Goal: Check status

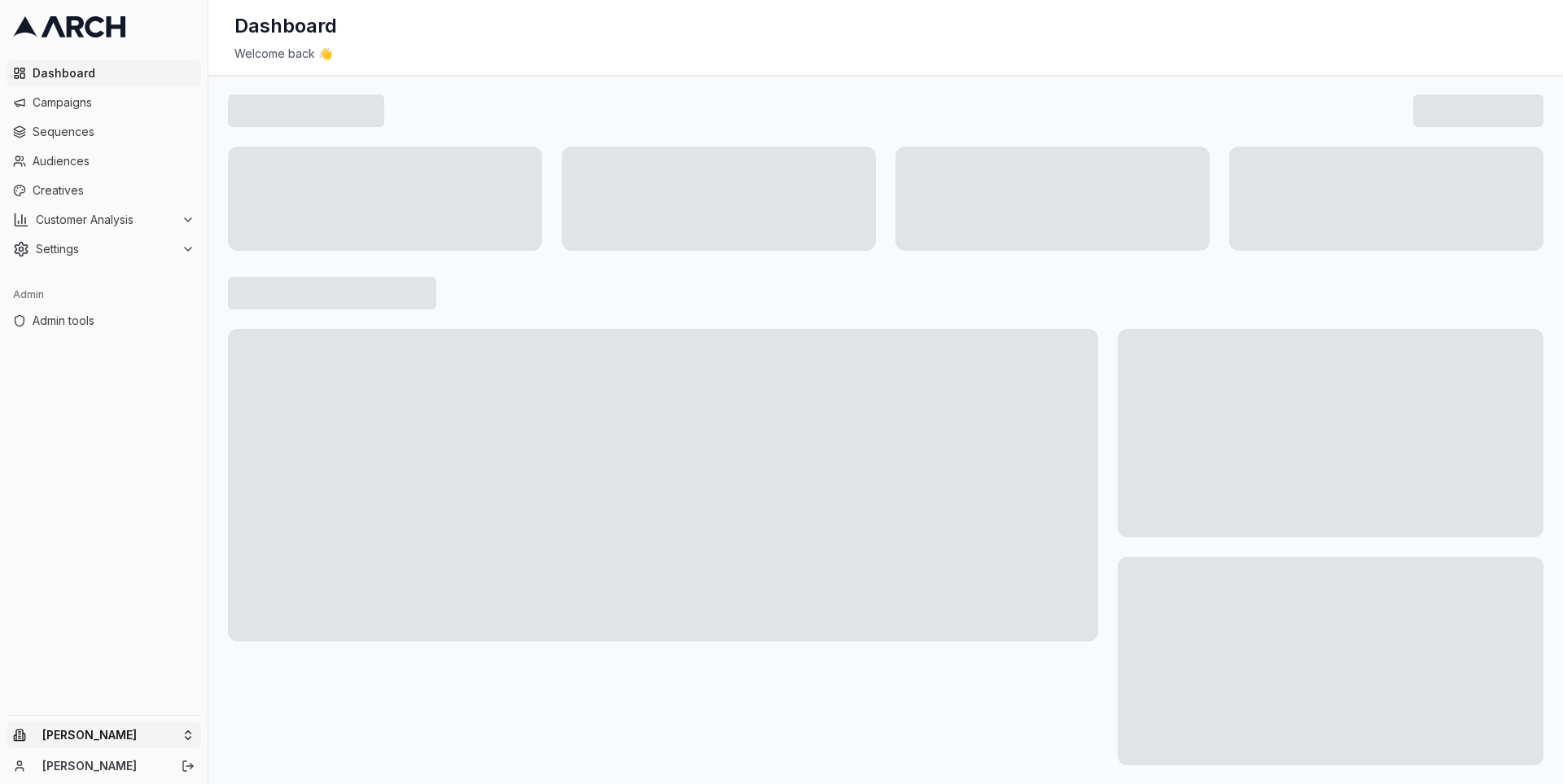
click at [177, 733] on html "Dashboard Campaigns Sequences Audiences Creatives Customer Analysis Settings Ad…" at bounding box center [782, 392] width 1563 height 784
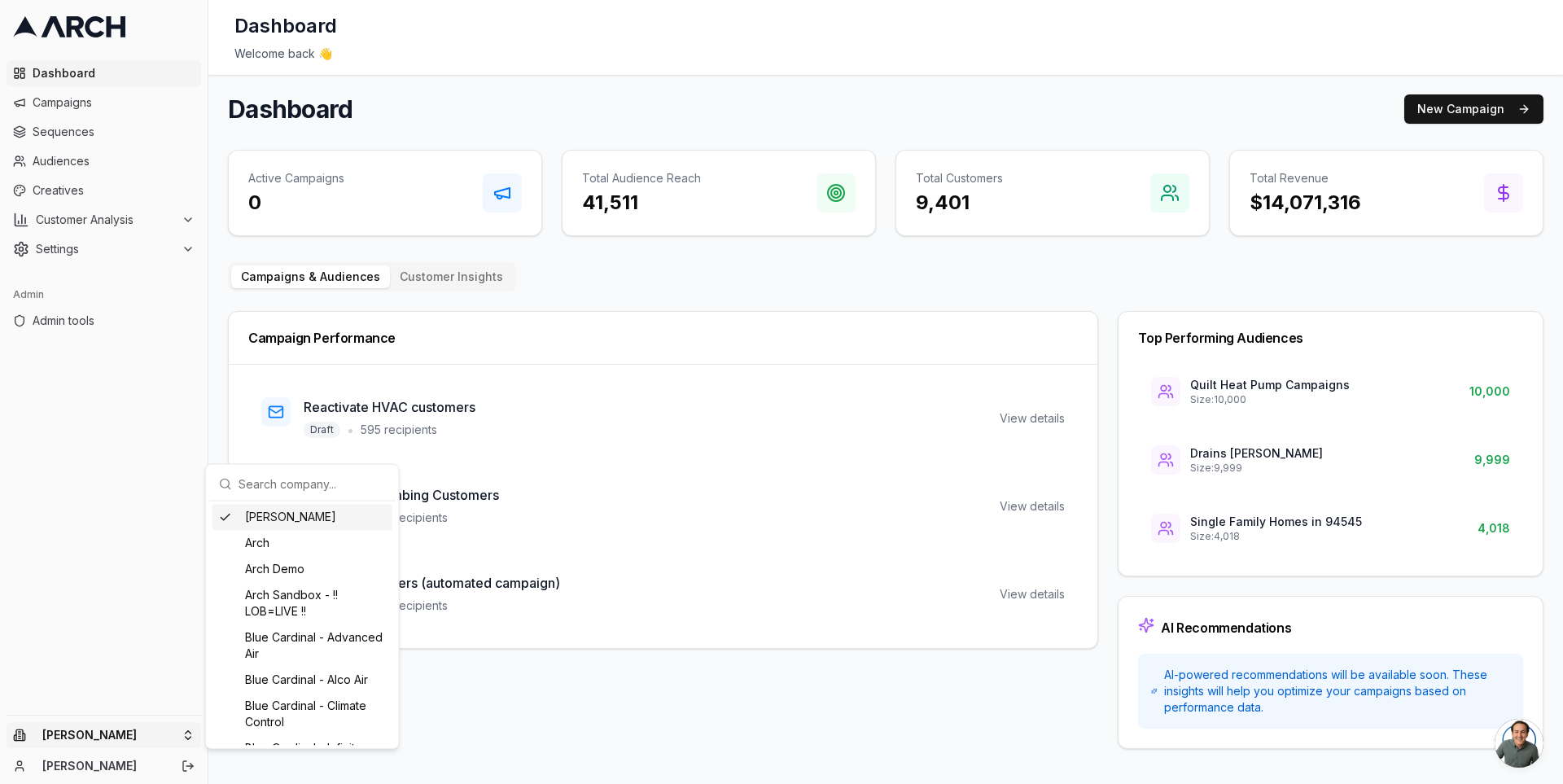
click at [269, 490] on input "text" at bounding box center [312, 483] width 147 height 33
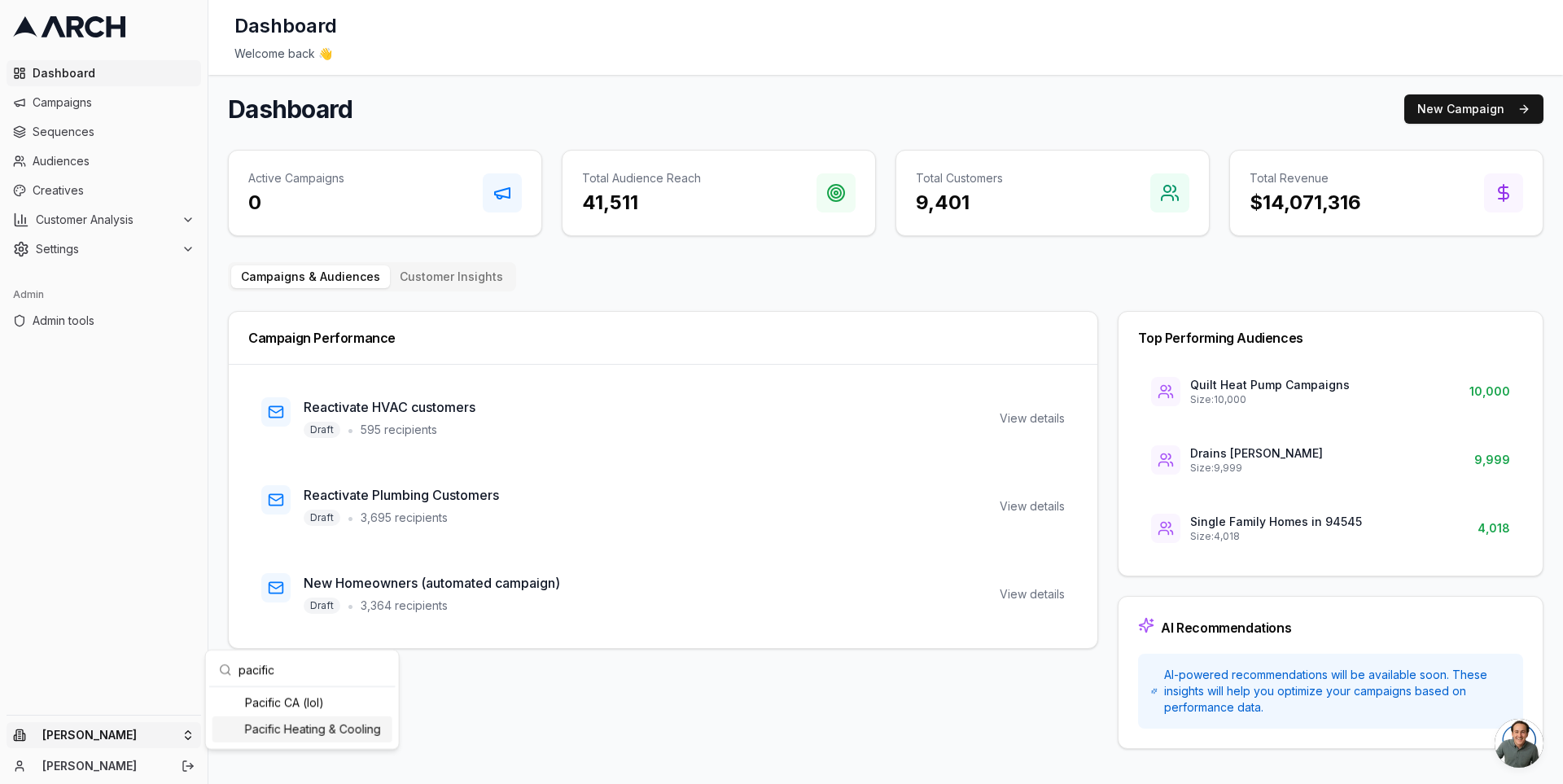
type input "pacific"
click at [263, 736] on div "Pacific Heating & Cooling" at bounding box center [302, 728] width 180 height 26
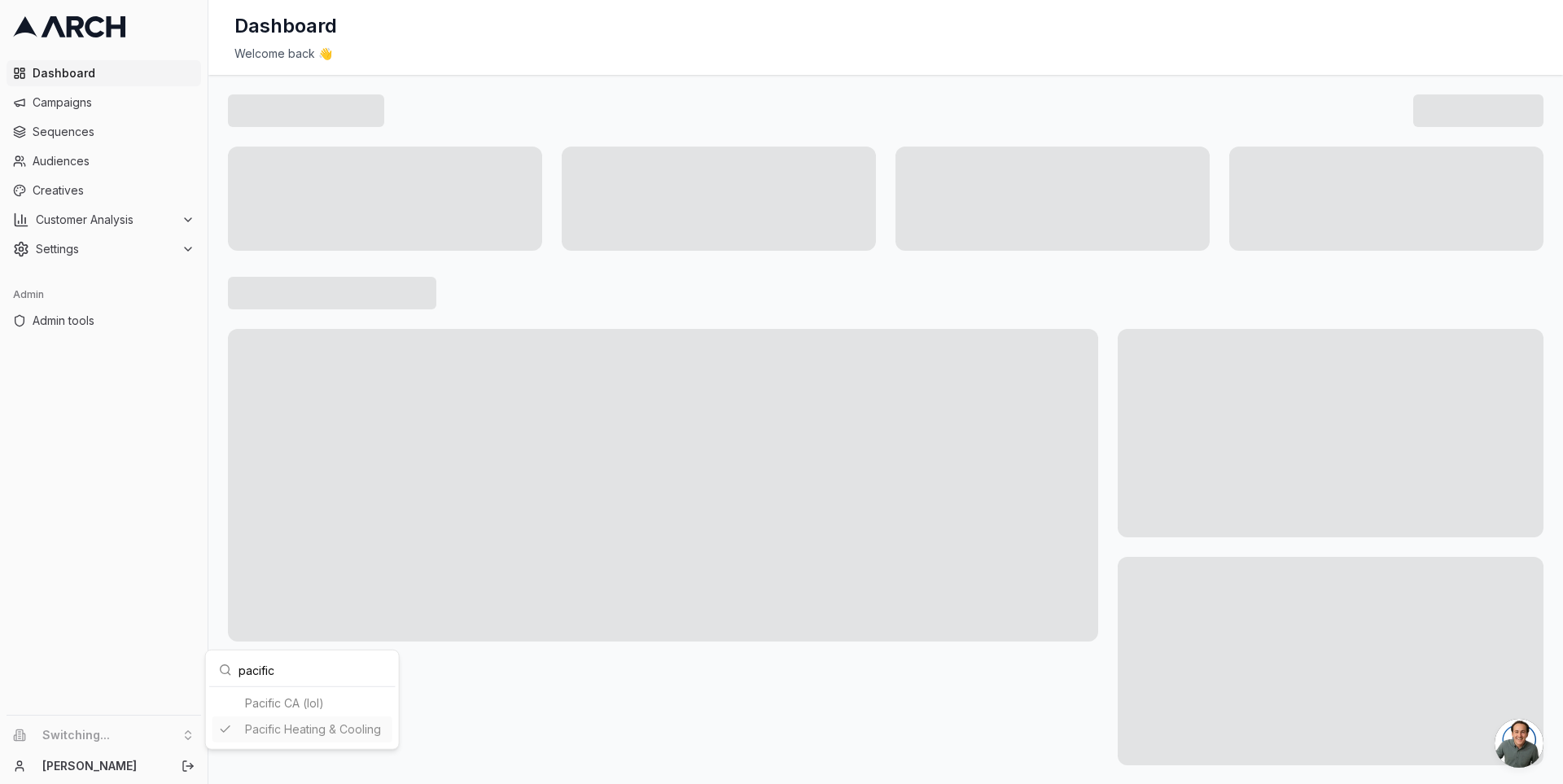
click at [128, 122] on html "Dashboard Campaigns Sequences Audiences Creatives Customer Analysis Settings Ad…" at bounding box center [782, 392] width 1563 height 784
click at [122, 105] on span "Campaigns" at bounding box center [114, 102] width 162 height 16
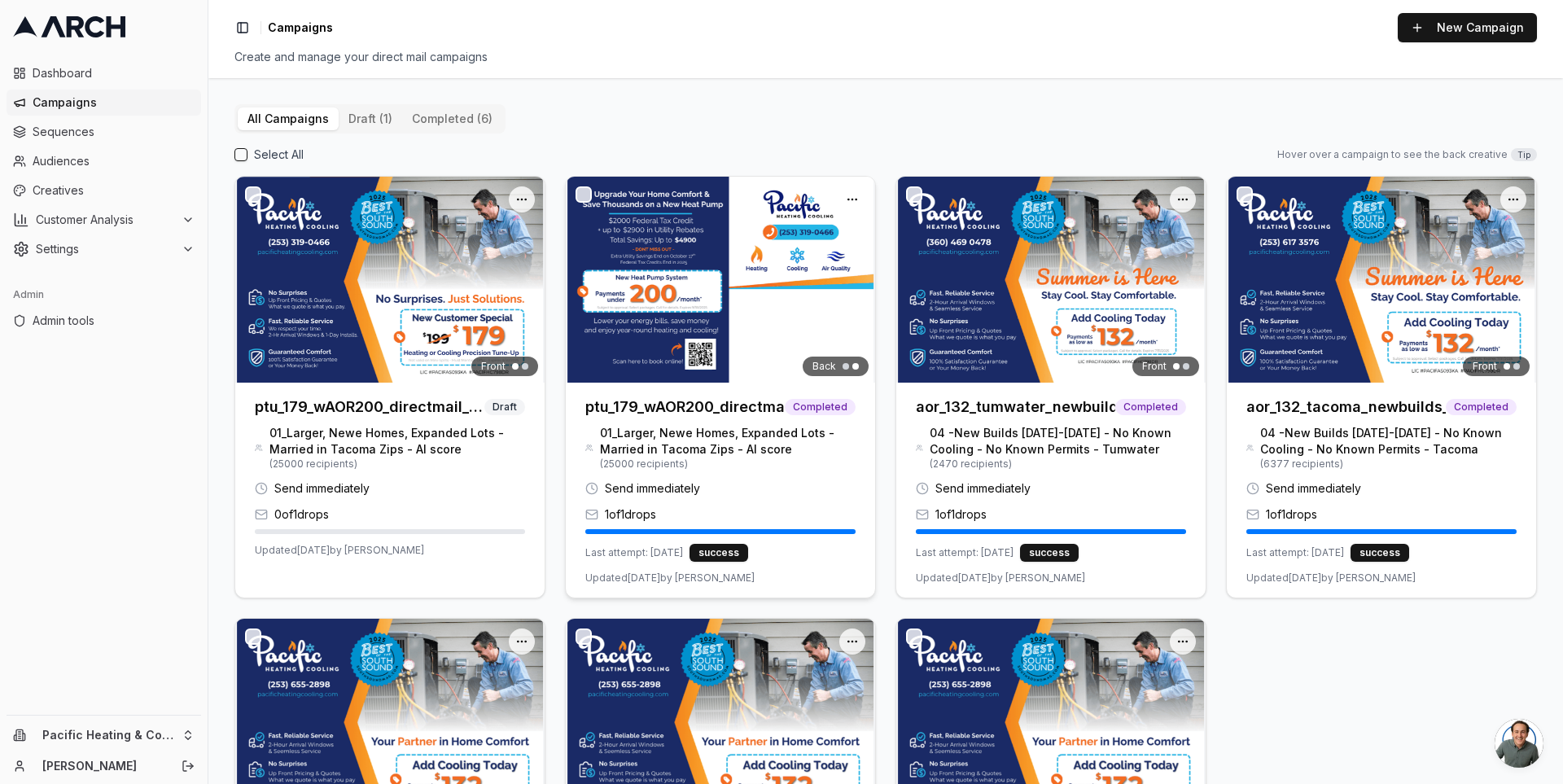
click at [618, 271] on img at bounding box center [720, 279] width 310 height 206
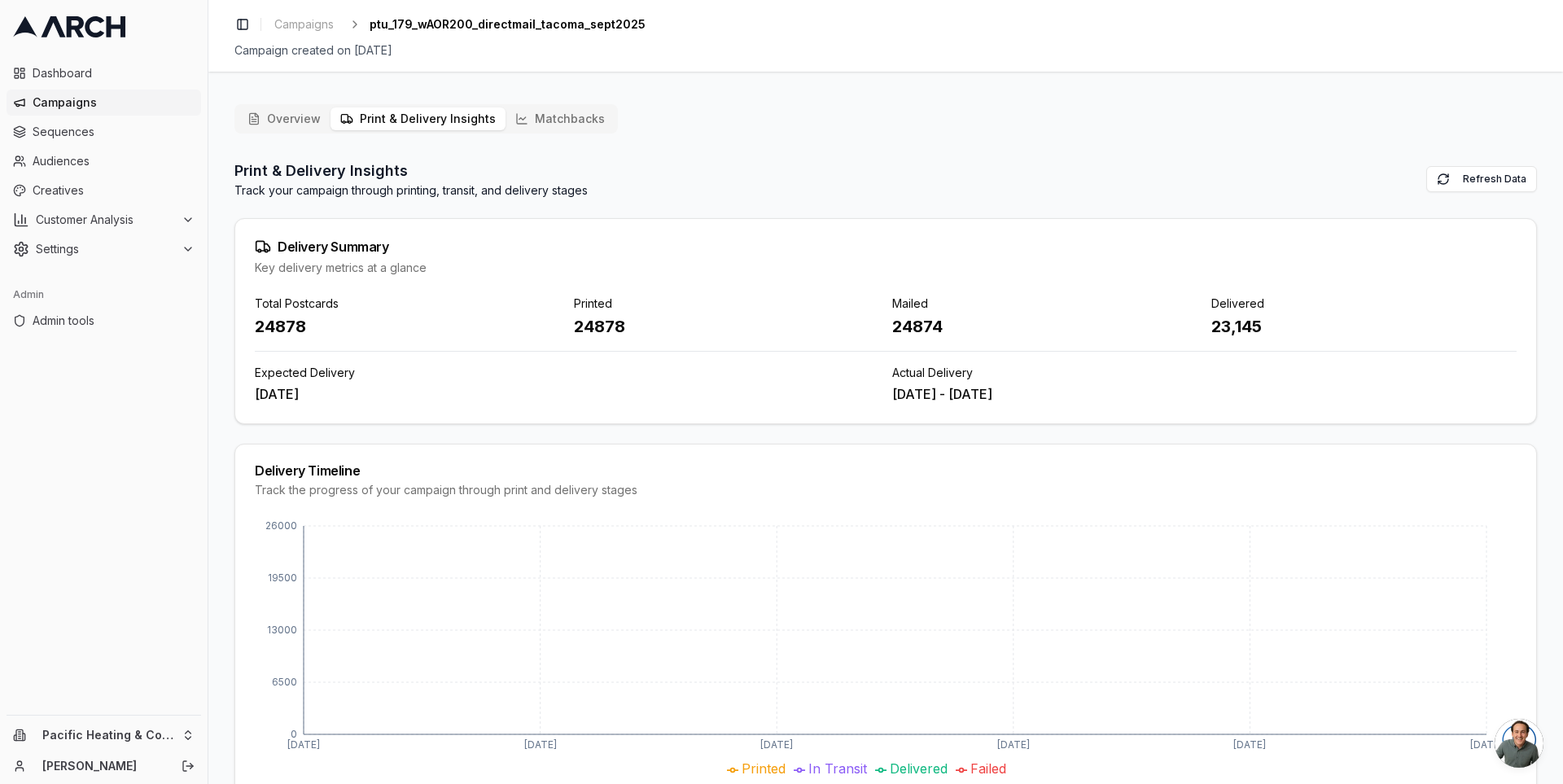
click at [424, 119] on button "Print & Delivery Insights" at bounding box center [417, 119] width 175 height 23
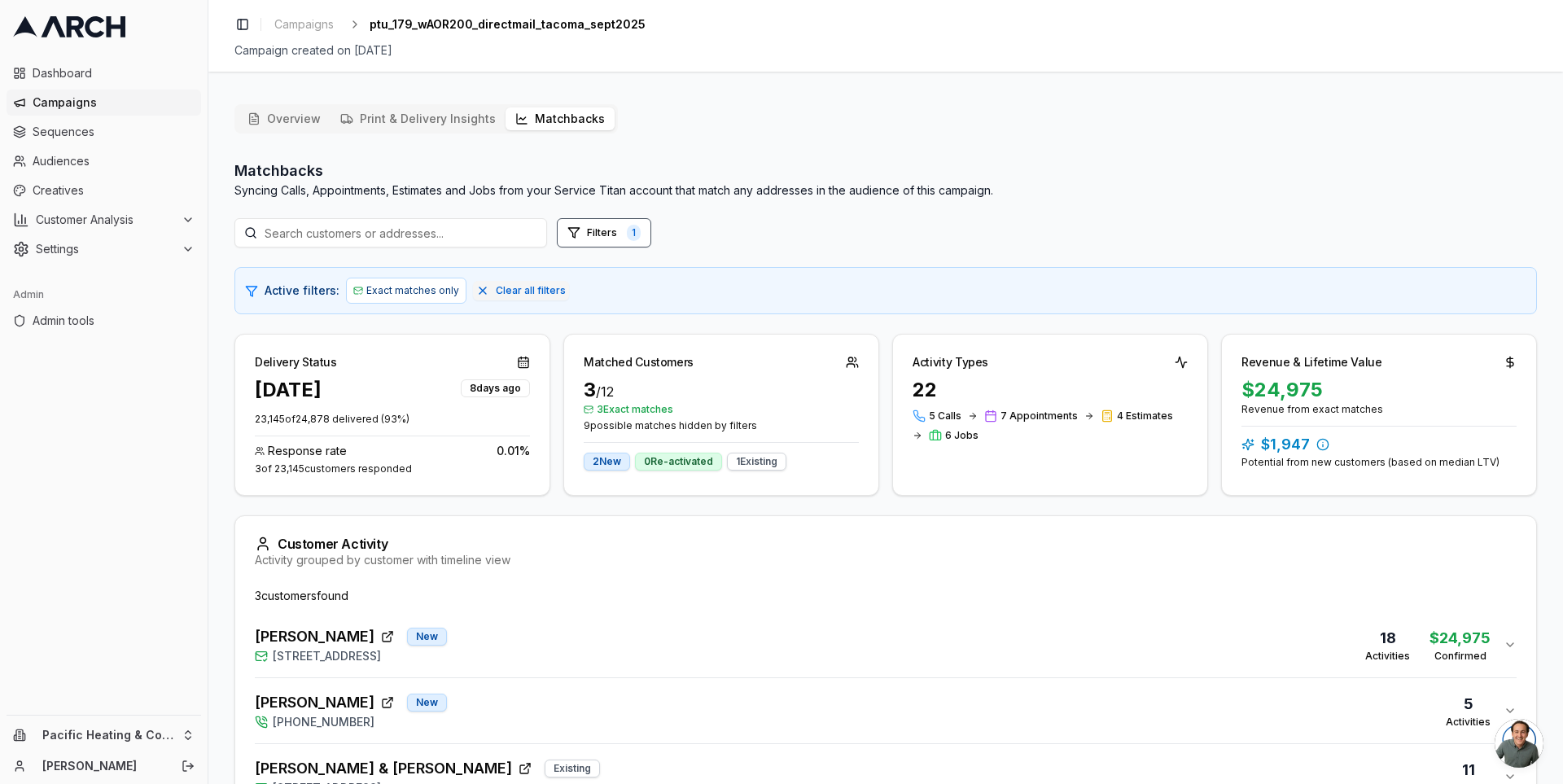
click at [549, 114] on button "Matchbacks" at bounding box center [560, 119] width 109 height 23
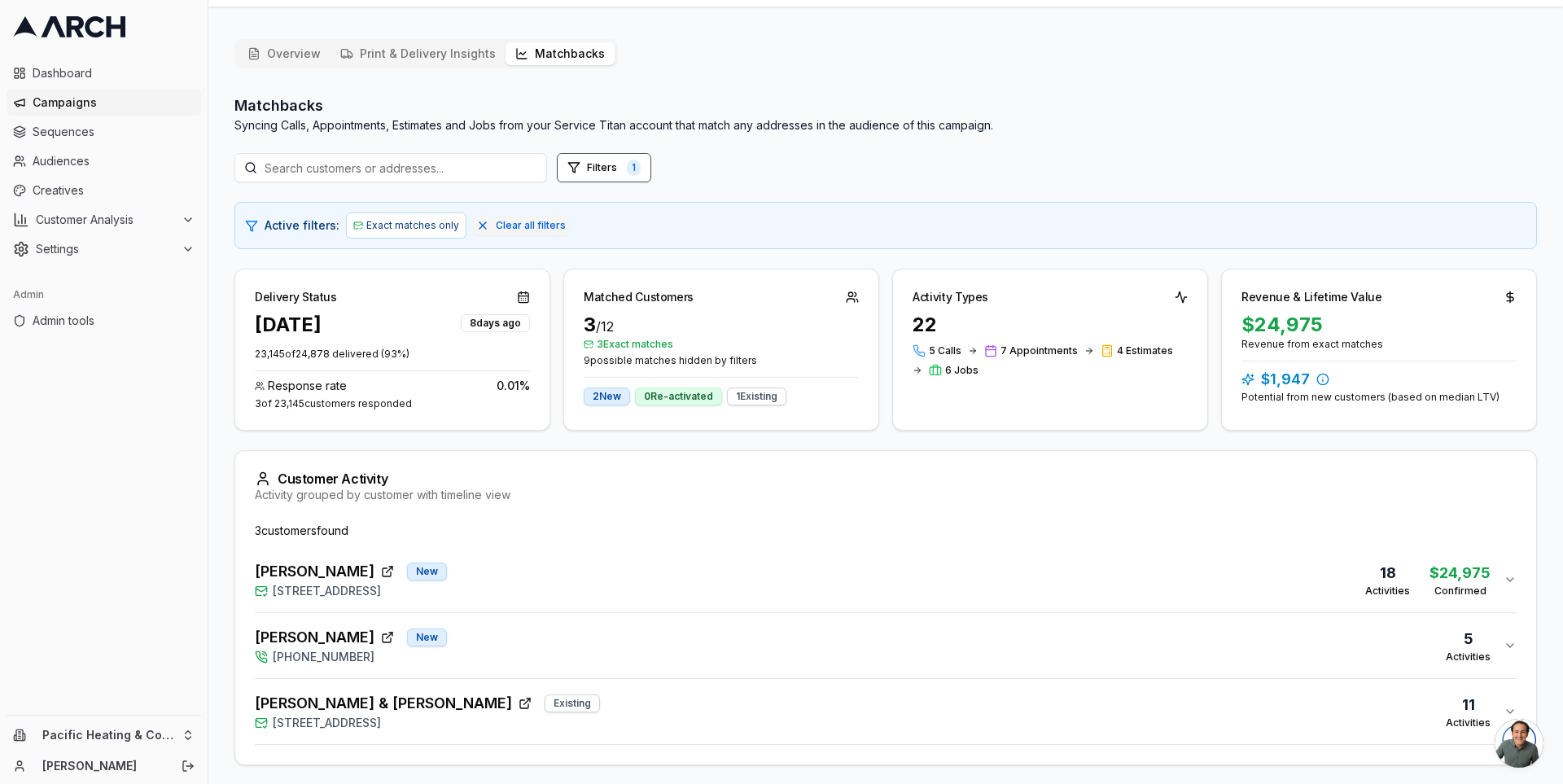
scroll to position [61, 0]
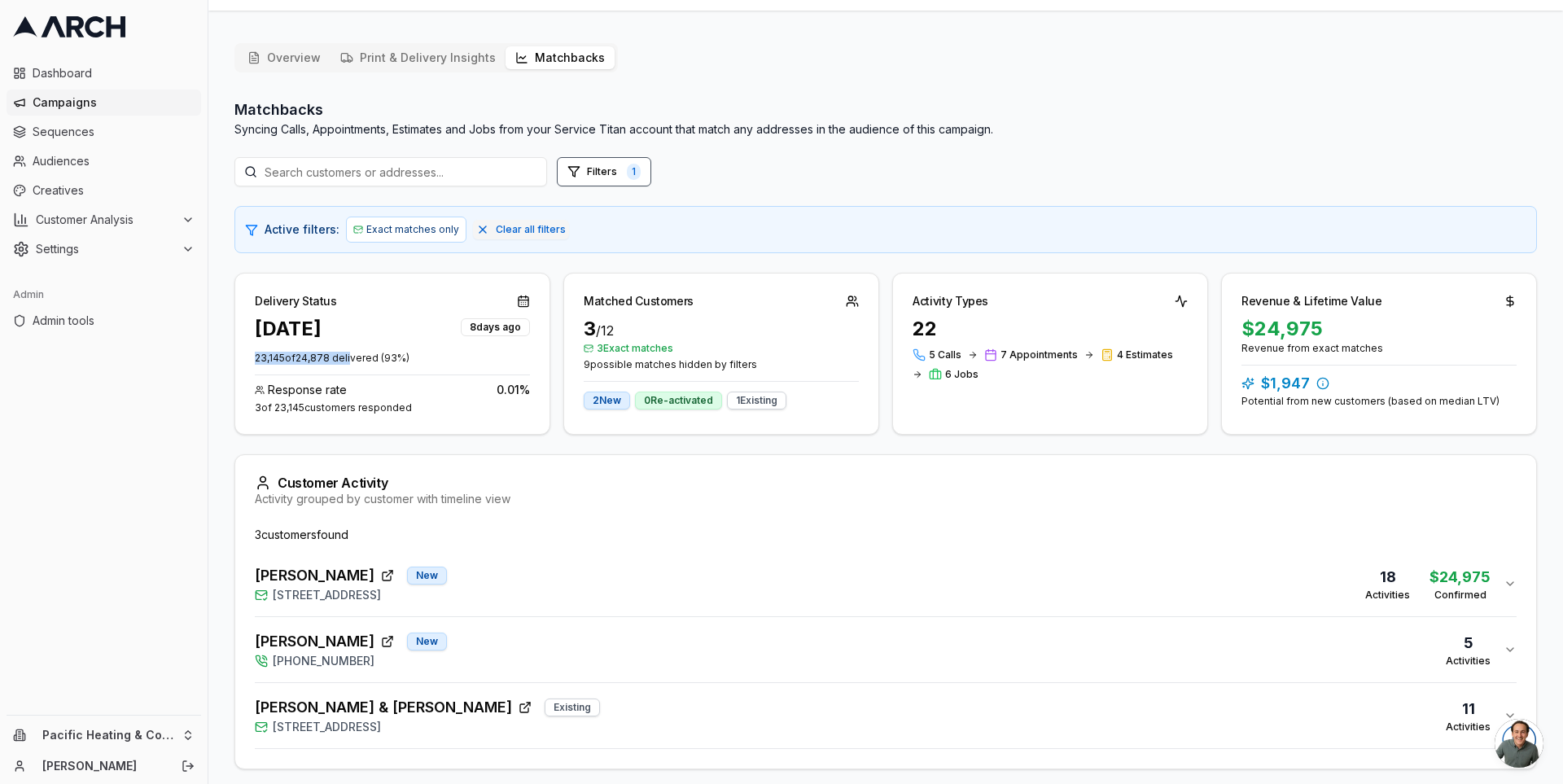
drag, startPoint x: 254, startPoint y: 359, endPoint x: 350, endPoint y: 359, distance: 96.0
click at [351, 359] on p "23,145 of 24,878 delivered ( 93 %)" at bounding box center [392, 357] width 275 height 13
click at [350, 359] on p "23,145 of 24,878 delivered ( 93 %)" at bounding box center [392, 357] width 275 height 13
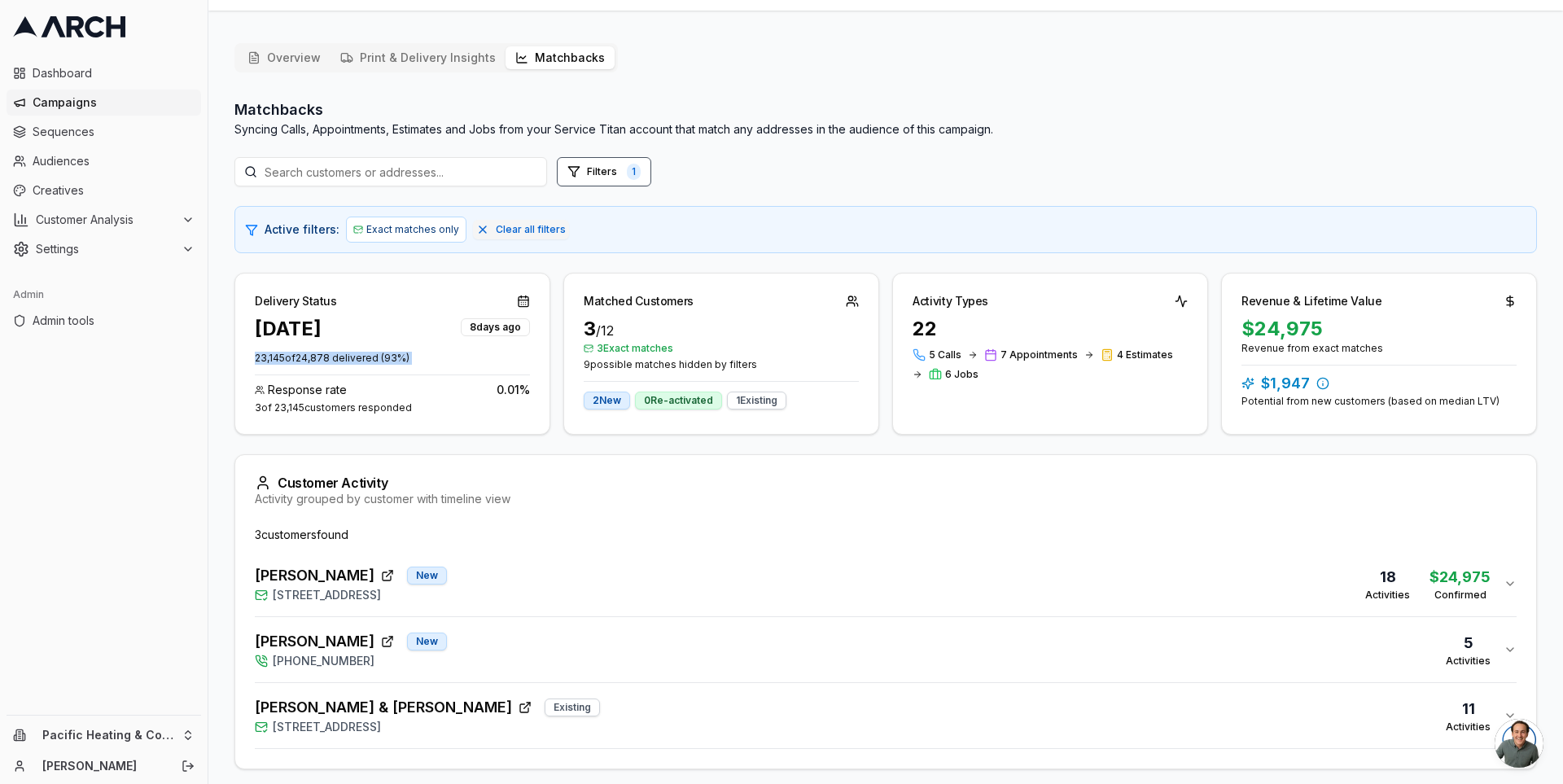
click at [350, 359] on p "23,145 of 24,878 delivered ( 93 %)" at bounding box center [392, 357] width 275 height 13
click at [336, 359] on p "23,145 of 24,878 delivered ( 93 %)" at bounding box center [392, 357] width 275 height 13
